Goal: Task Accomplishment & Management: Complete application form

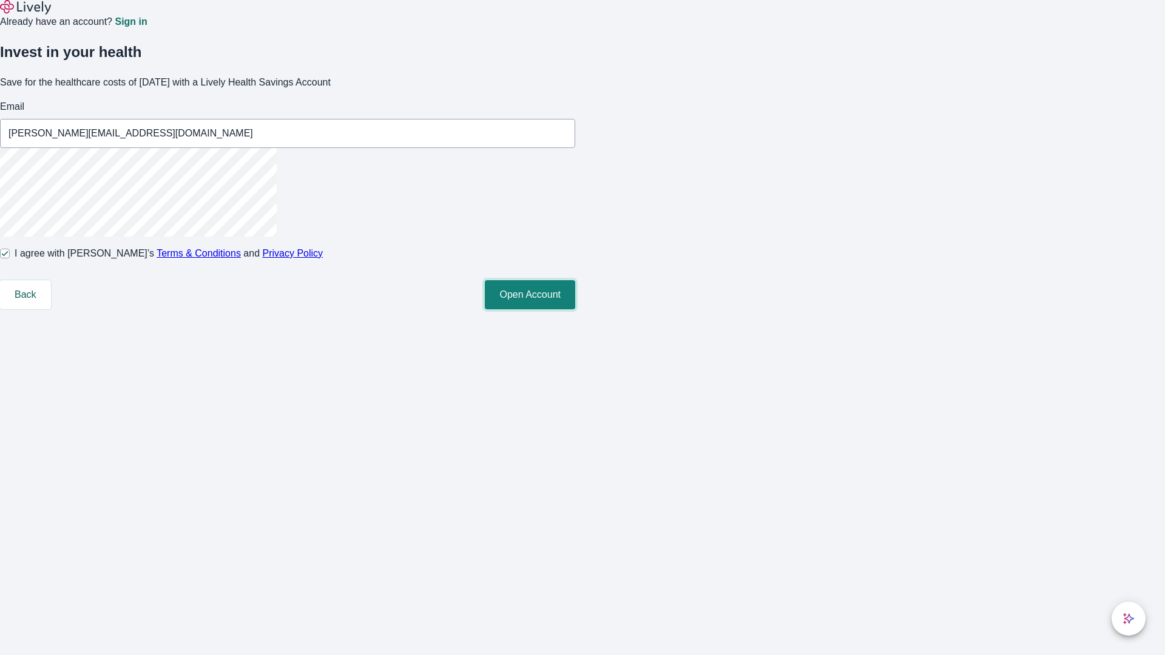
click at [575, 309] on button "Open Account" at bounding box center [530, 294] width 90 height 29
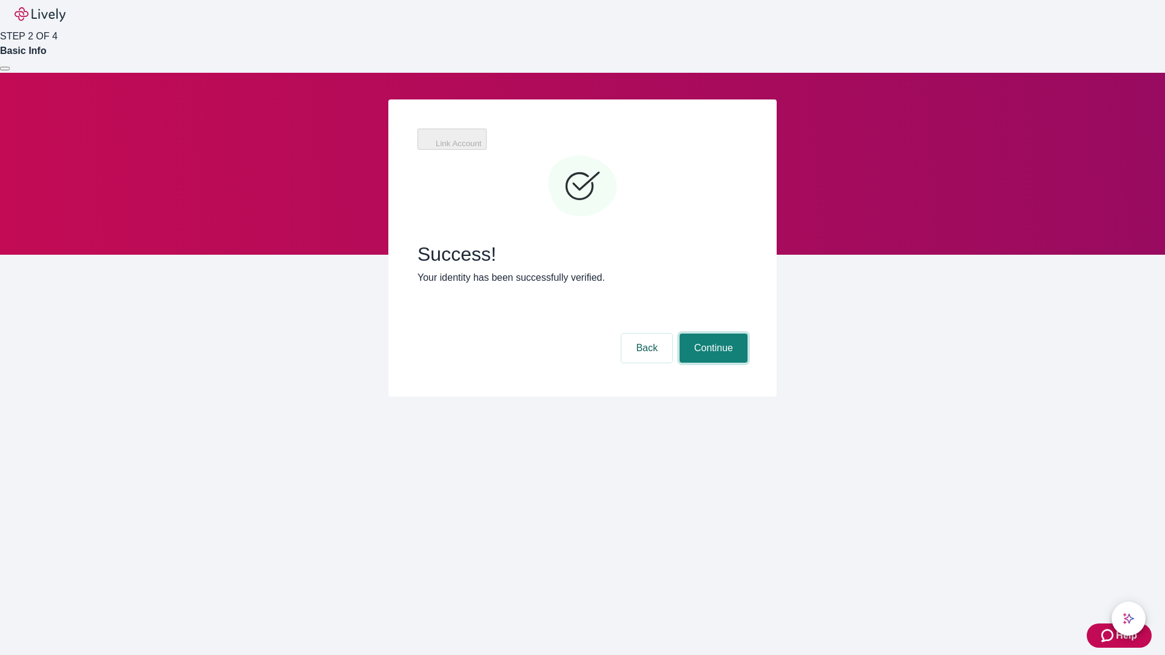
click at [711, 334] on button "Continue" at bounding box center [713, 348] width 68 height 29
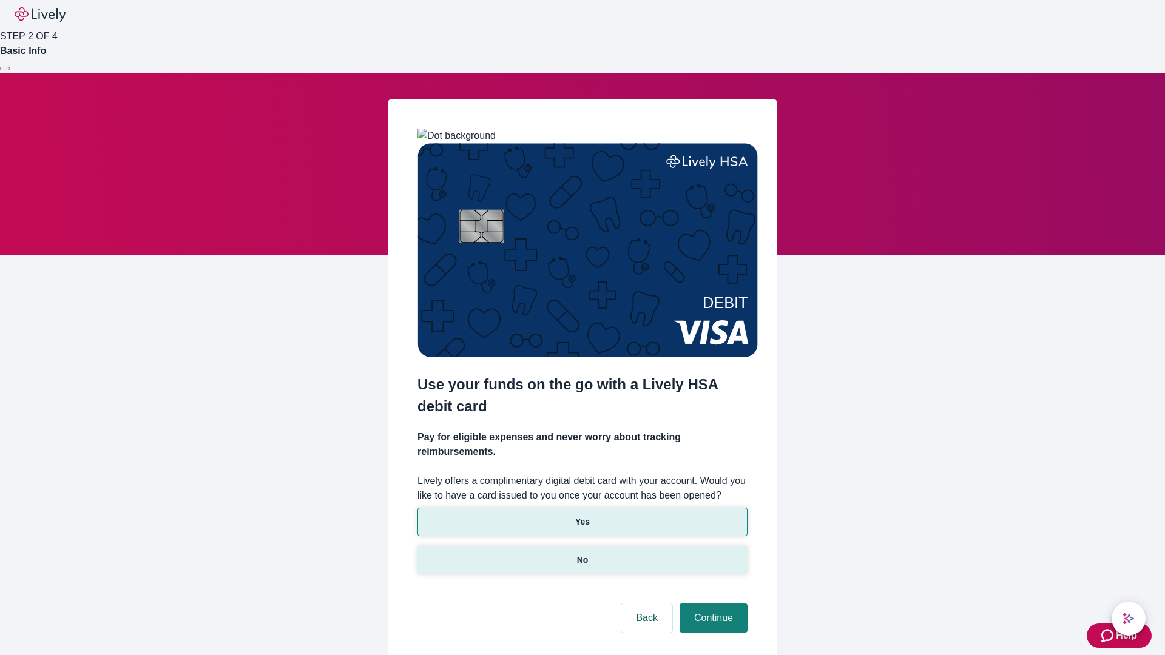
click at [582, 554] on p "No" at bounding box center [583, 560] width 12 height 13
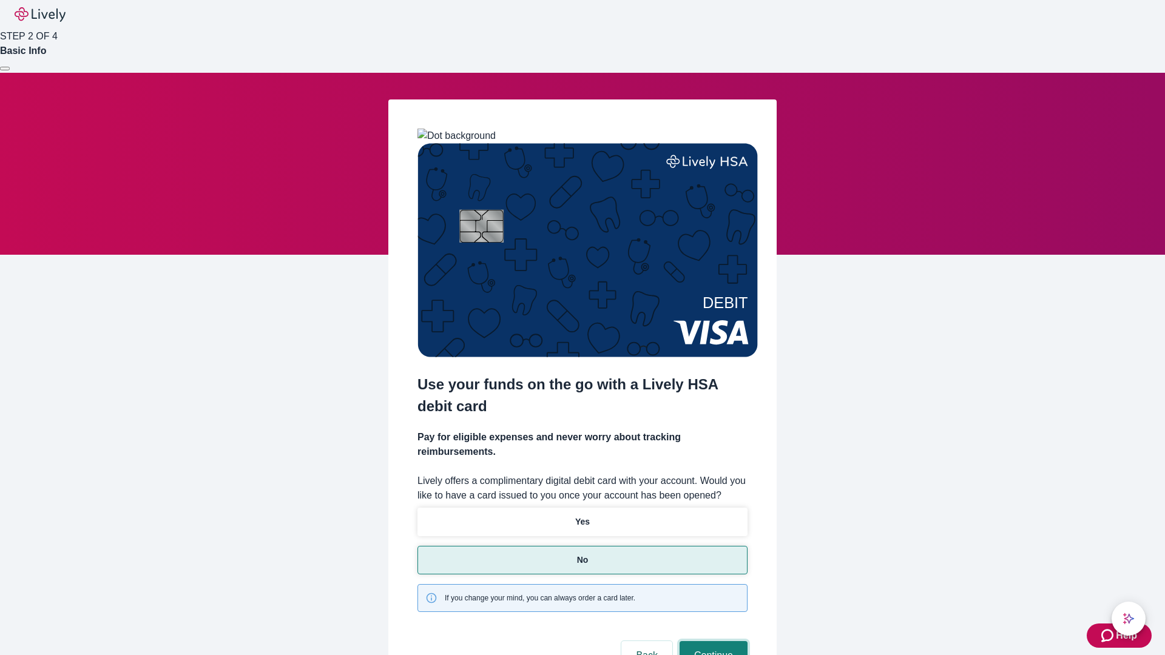
click at [711, 641] on button "Continue" at bounding box center [713, 655] width 68 height 29
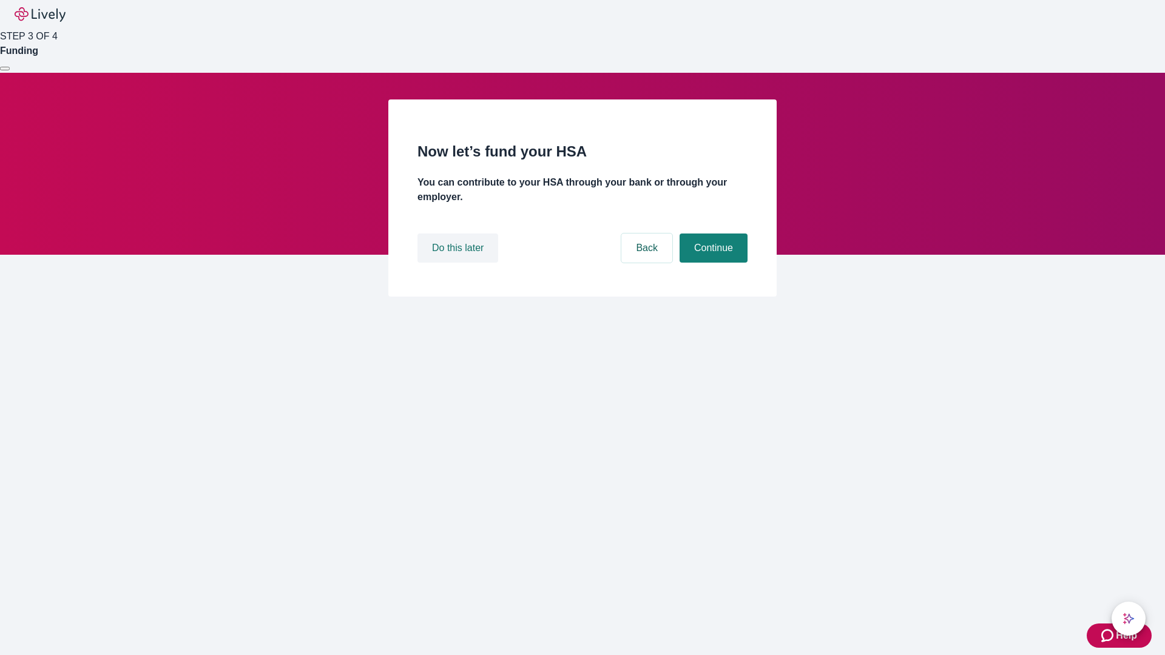
click at [459, 263] on button "Do this later" at bounding box center [457, 248] width 81 height 29
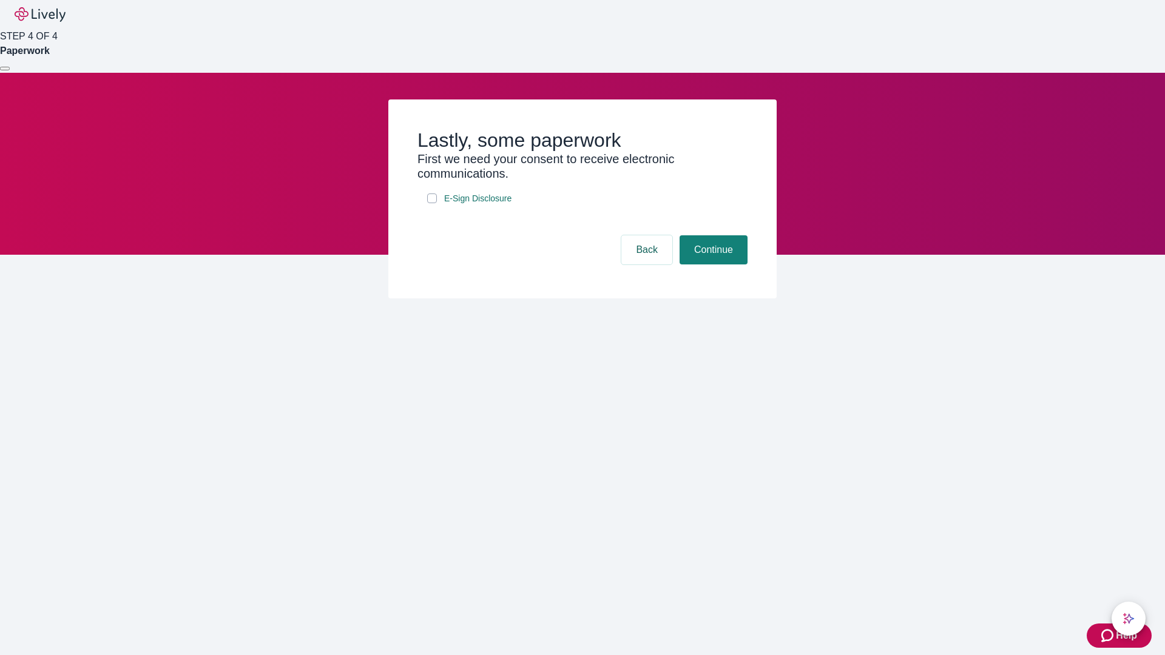
click at [432, 203] on input "E-Sign Disclosure" at bounding box center [432, 198] width 10 height 10
checkbox input "true"
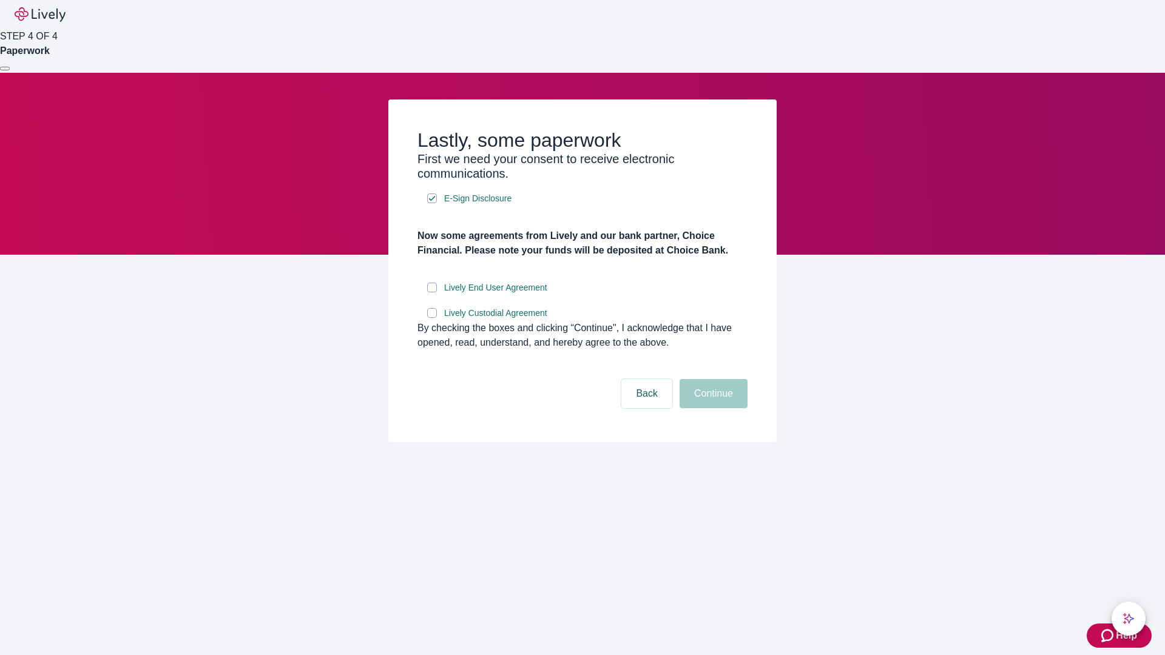
click at [432, 292] on input "Lively End User Agreement" at bounding box center [432, 288] width 10 height 10
checkbox input "true"
click at [432, 318] on input "Lively Custodial Agreement" at bounding box center [432, 313] width 10 height 10
checkbox input "true"
click at [711, 408] on button "Continue" at bounding box center [713, 393] width 68 height 29
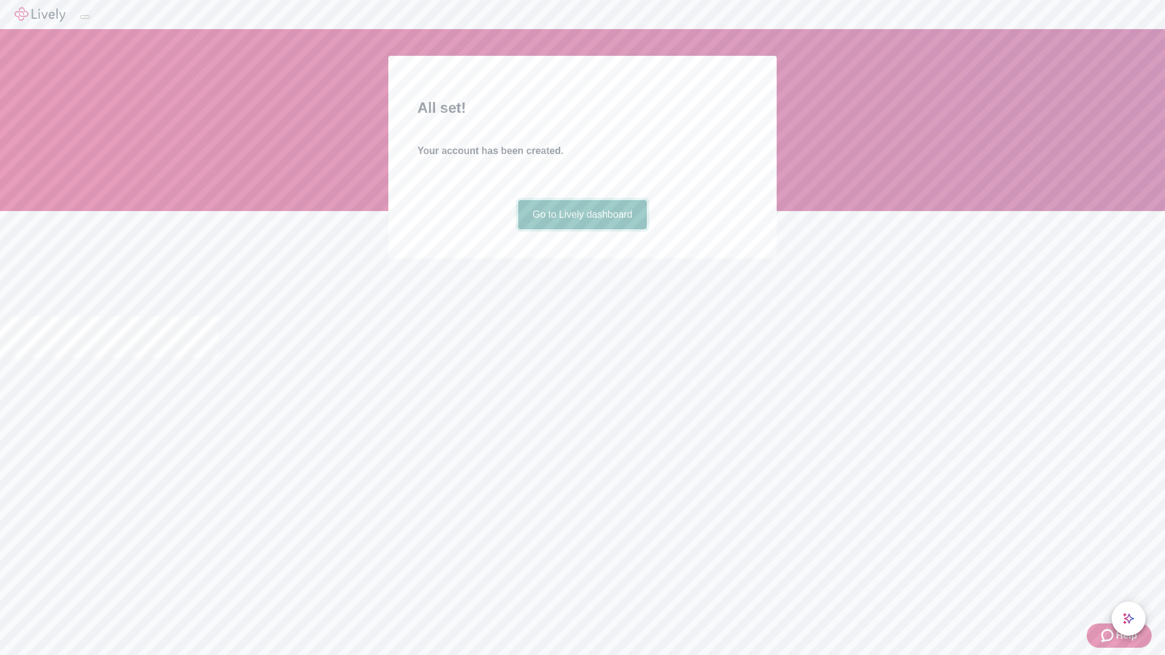
click at [582, 229] on link "Go to Lively dashboard" at bounding box center [582, 214] width 129 height 29
